Goal: Information Seeking & Learning: Learn about a topic

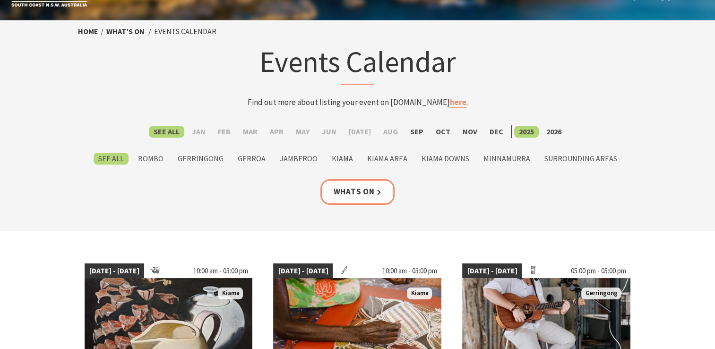
scroll to position [47, 0]
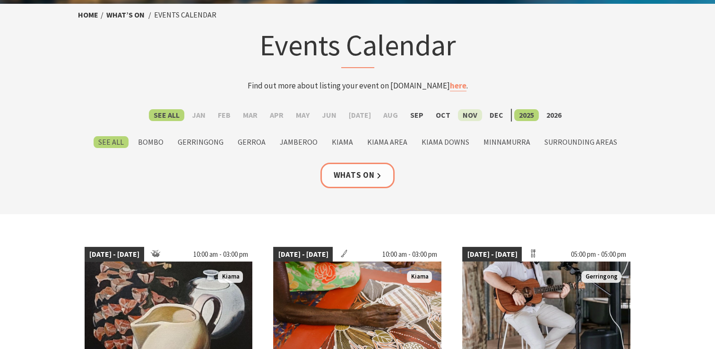
click at [467, 112] on label "Nov" at bounding box center [470, 115] width 24 height 12
click at [0, 0] on input "Nov" at bounding box center [0, 0] width 0 height 0
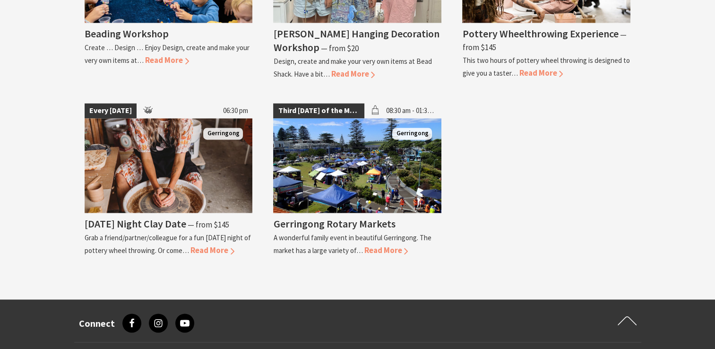
scroll to position [1466, 0]
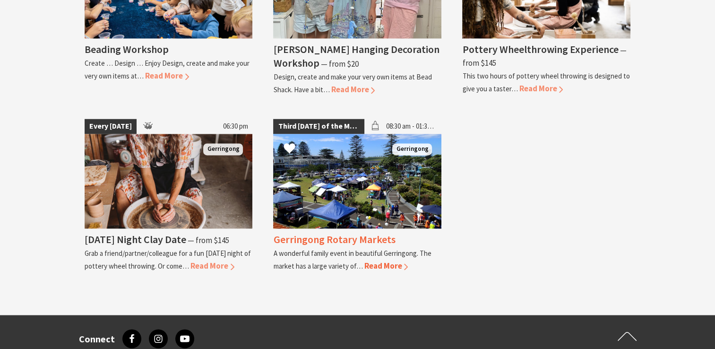
click at [340, 233] on h4 "Gerringong Rotary Markets" at bounding box center [334, 239] width 122 height 13
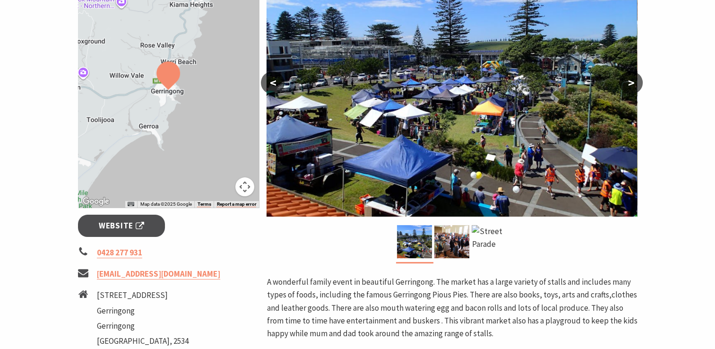
scroll to position [95, 0]
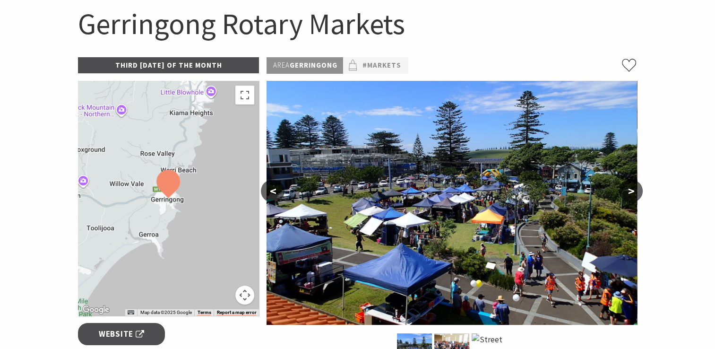
click at [630, 193] on button ">" at bounding box center [631, 191] width 24 height 23
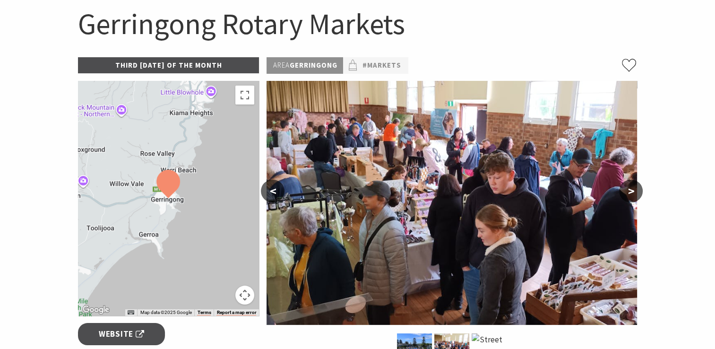
click at [627, 190] on button ">" at bounding box center [631, 191] width 24 height 23
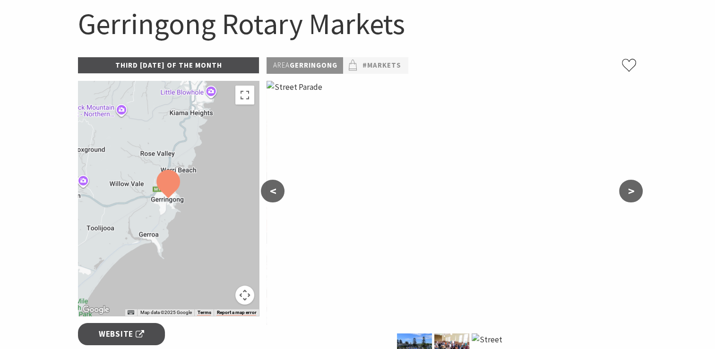
click at [627, 190] on button ">" at bounding box center [631, 191] width 24 height 23
